Goal: Check status: Check status

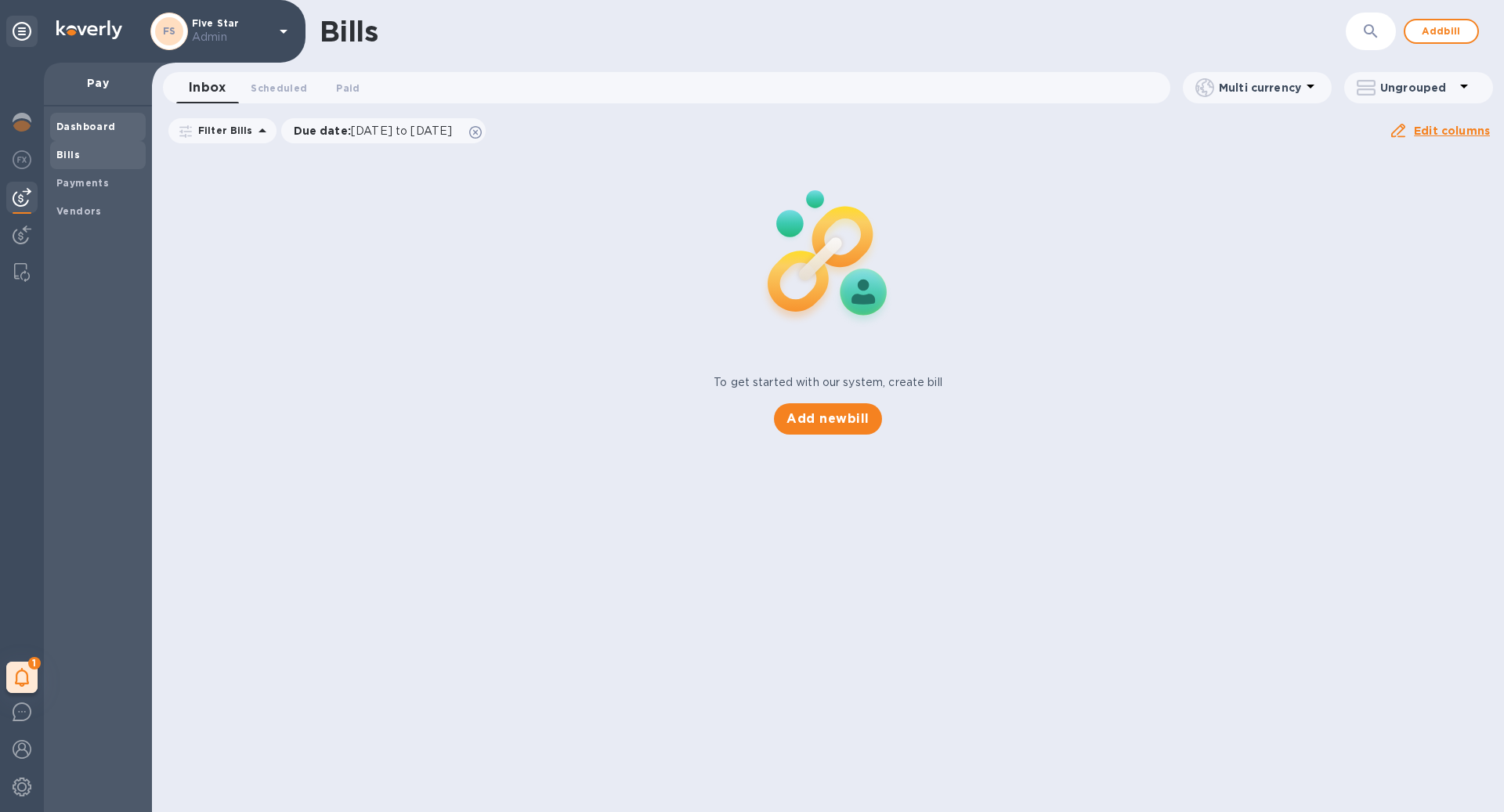
click at [91, 121] on b "Dashboard" at bounding box center [86, 126] width 60 height 12
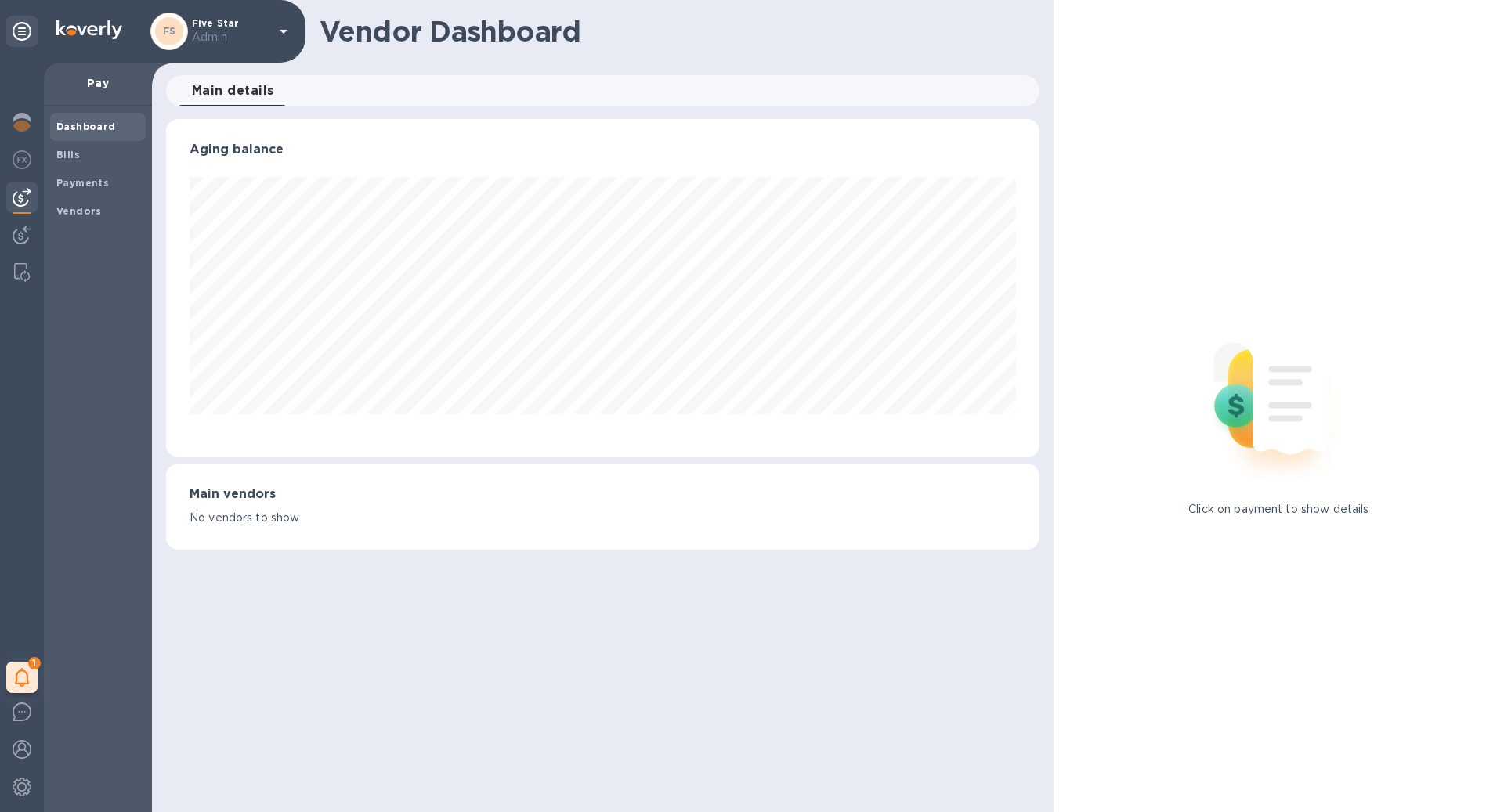
scroll to position [338, 873]
click at [89, 179] on b "Payments" at bounding box center [82, 182] width 52 height 12
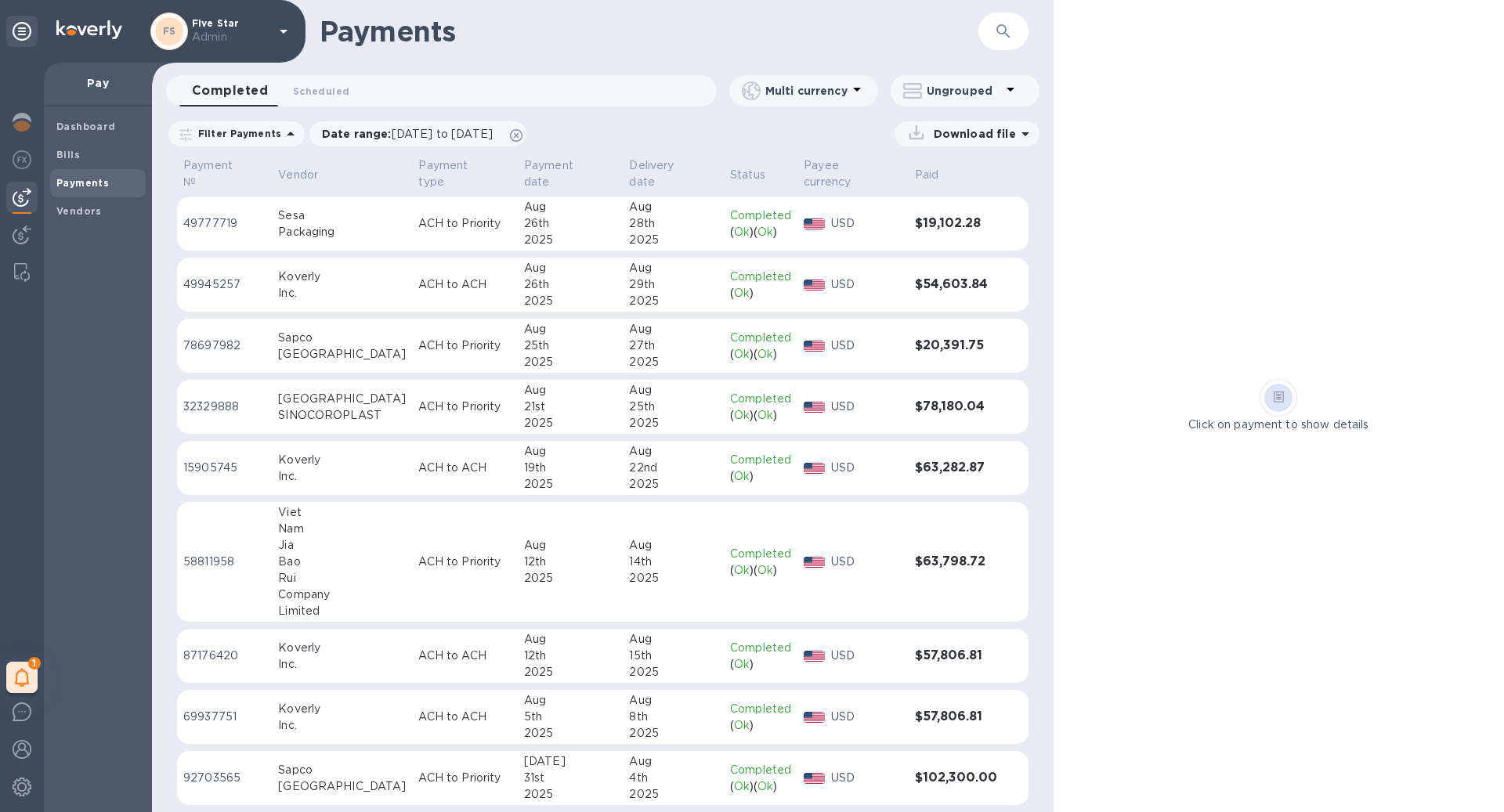
click at [421, 410] on p "ACH to Priority" at bounding box center [465, 407] width 93 height 17
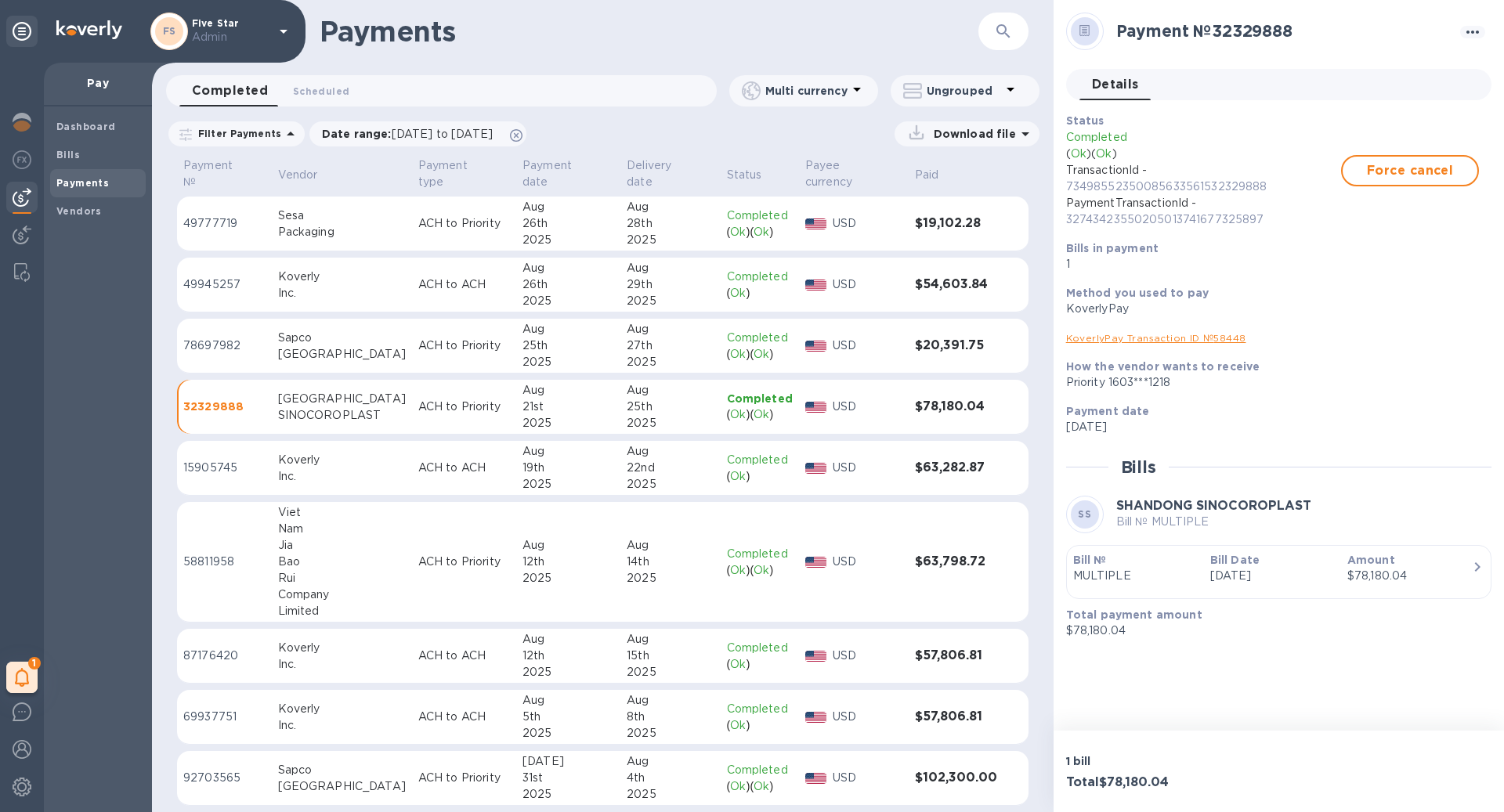
click at [1226, 576] on p "[DATE]" at bounding box center [1272, 577] width 124 height 17
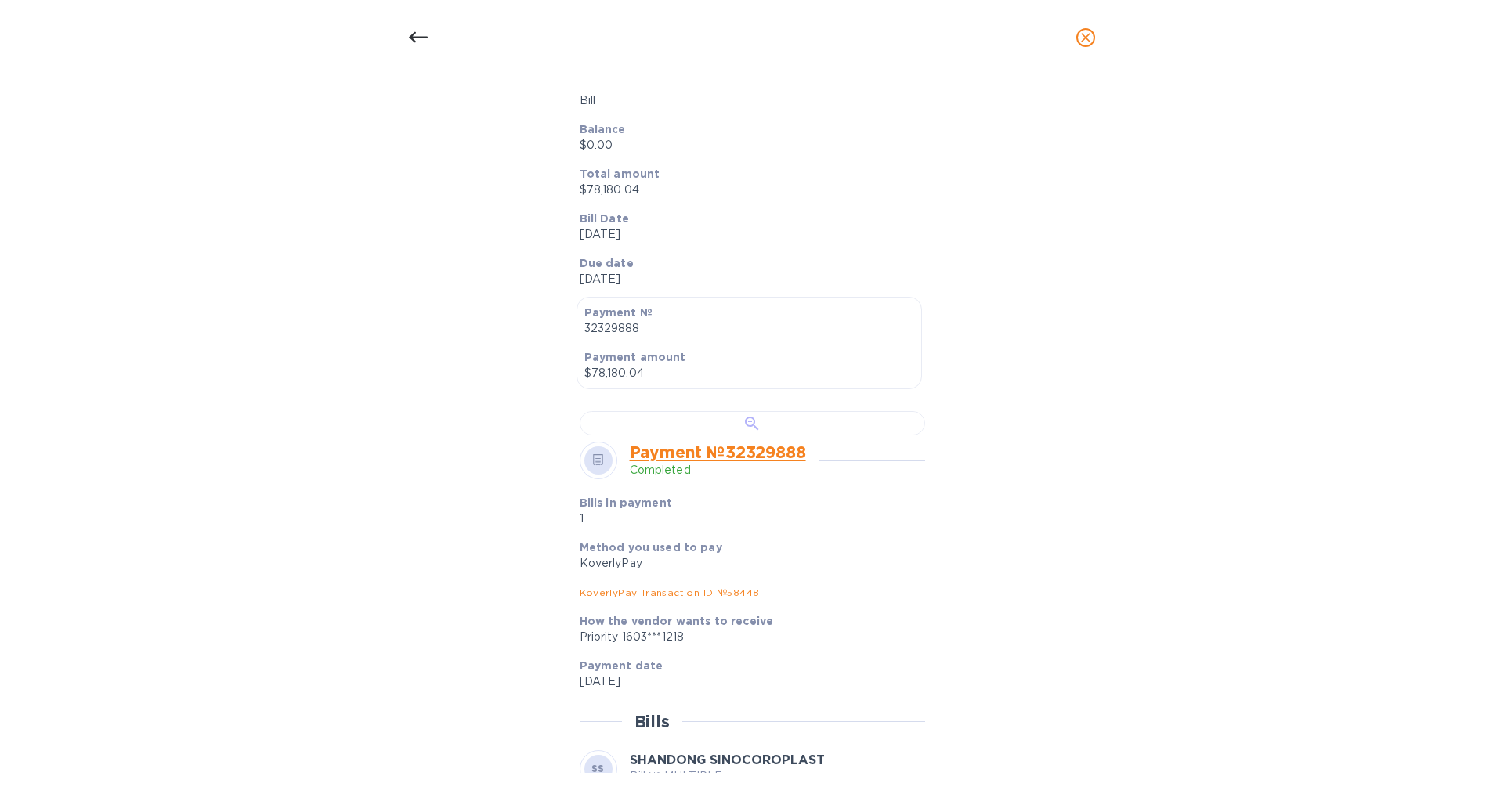
scroll to position [249, 0]
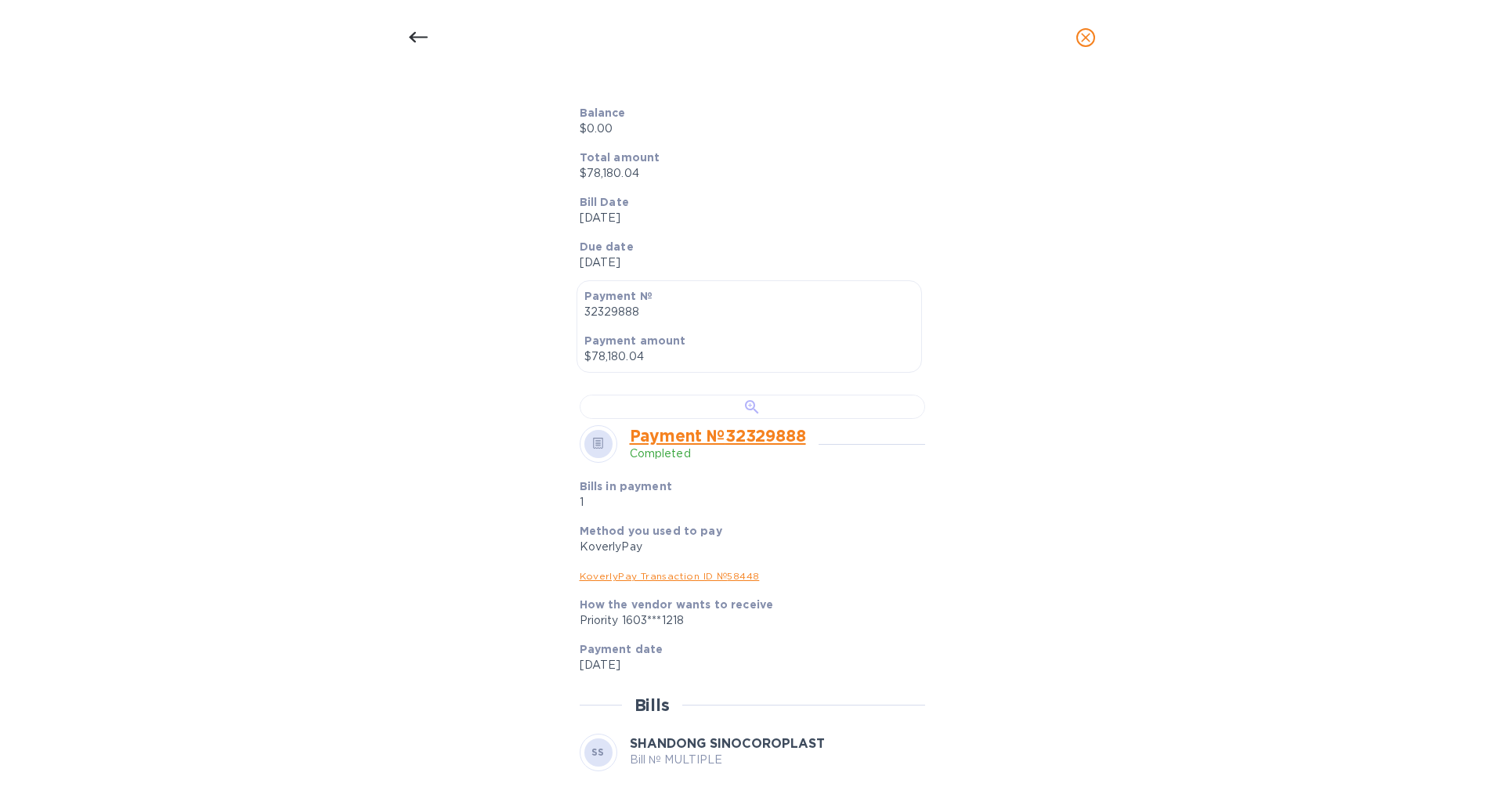
click at [765, 419] on div at bounding box center [752, 406] width 346 height 24
click at [1058, 104] on div "Bill details SS SHANDONG SINOCOROPLAST Bill № MULTIPLE Completed Details 0 Time…" at bounding box center [752, 432] width 744 height 681
